Goal: Navigation & Orientation: Find specific page/section

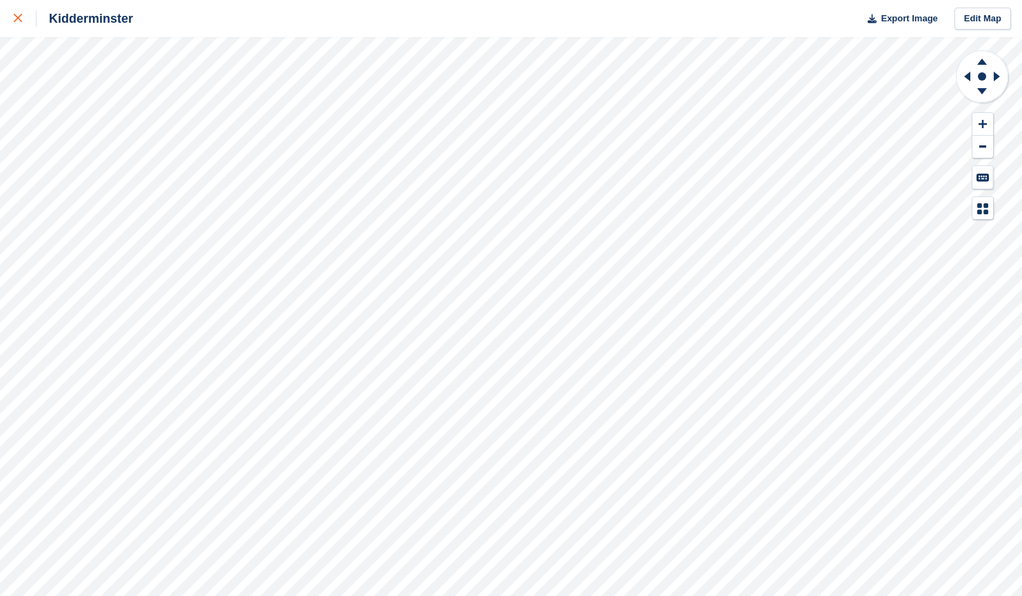
click at [15, 17] on icon at bounding box center [18, 18] width 8 height 8
